Goal: Check status: Check status

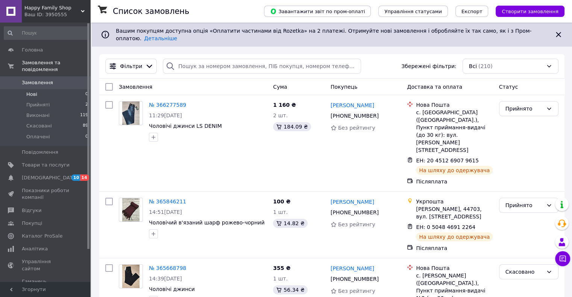
click at [43, 89] on li "Нові 0" at bounding box center [46, 94] width 93 height 11
